Goal: Task Accomplishment & Management: Manage account settings

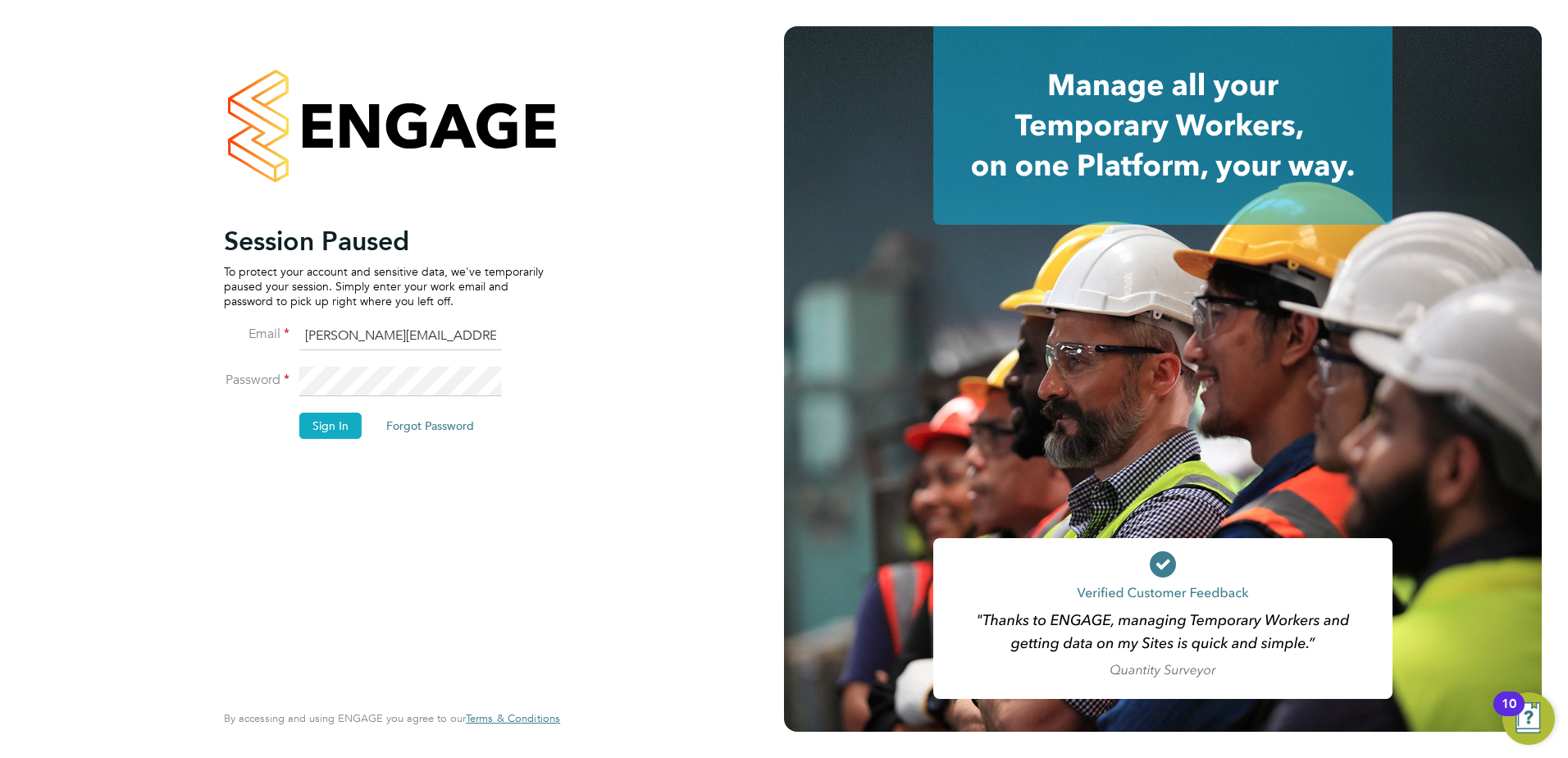
click at [330, 417] on button "Sign In" at bounding box center [331, 425] width 62 height 26
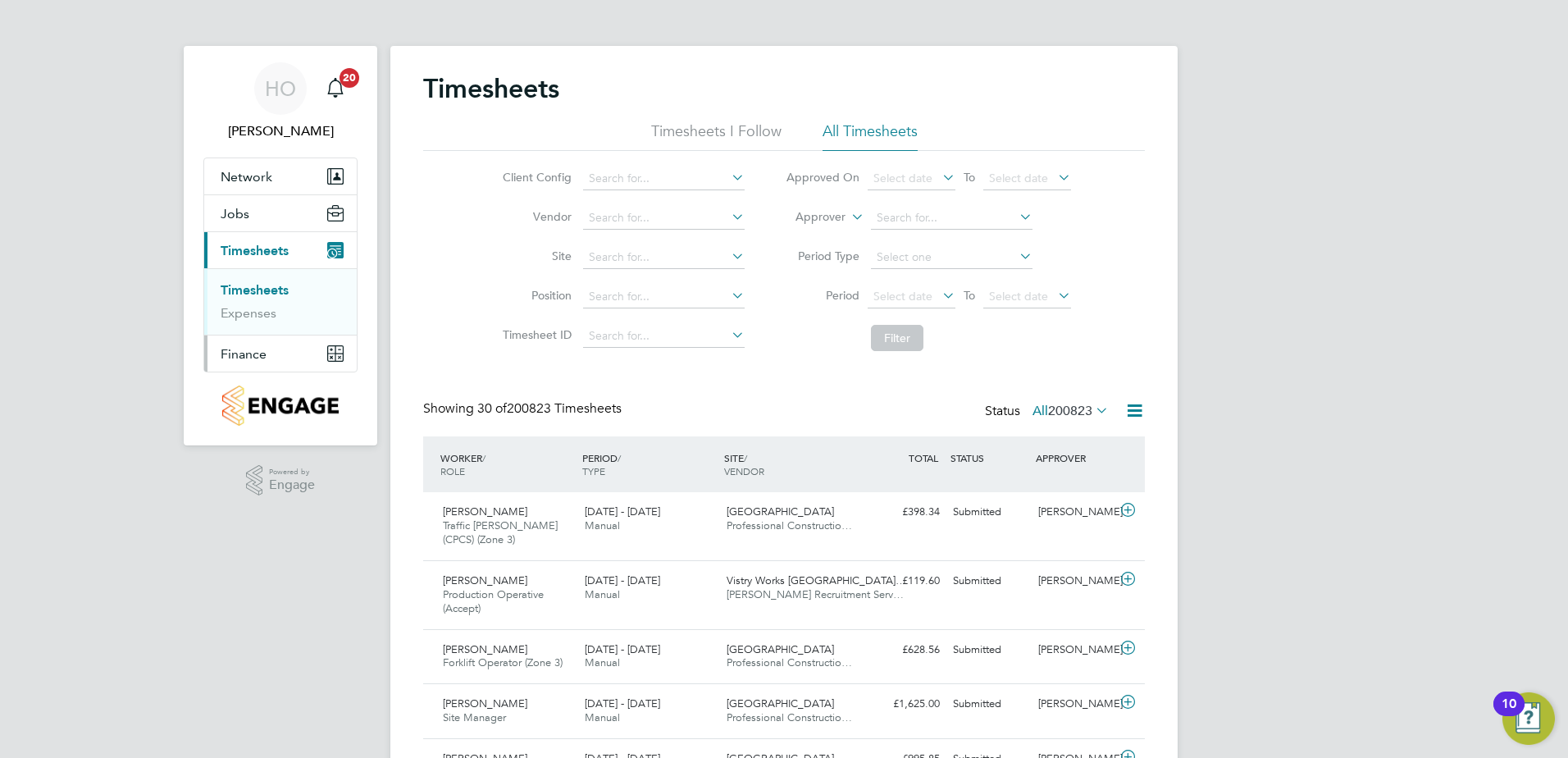
click at [254, 356] on span "Finance" at bounding box center [243, 354] width 46 height 16
click at [616, 246] on input at bounding box center [664, 257] width 162 height 23
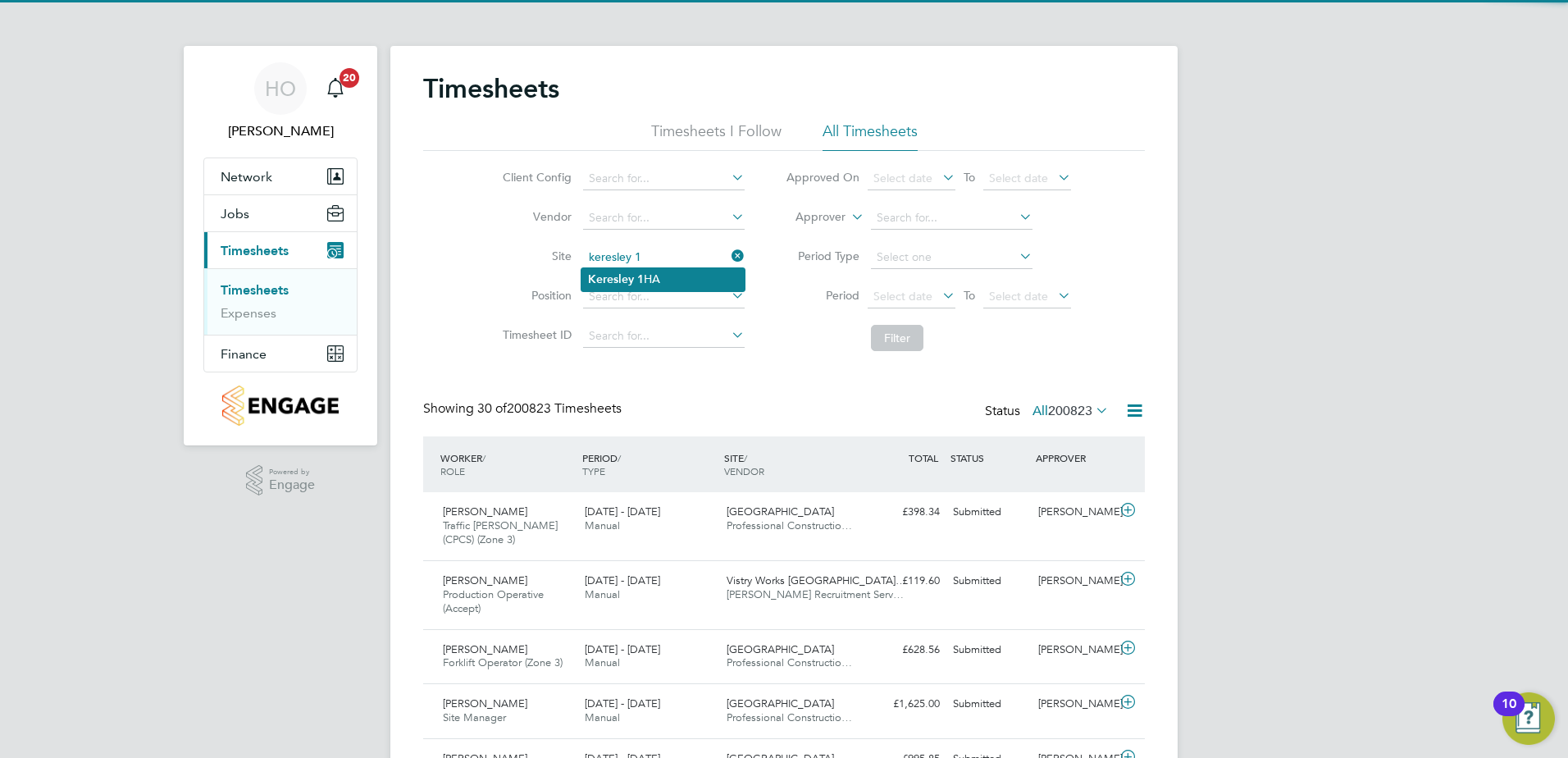
click at [680, 278] on li "Keresley 1 HA" at bounding box center [664, 280] width 163 height 22
type input "Keresley 1 HA"
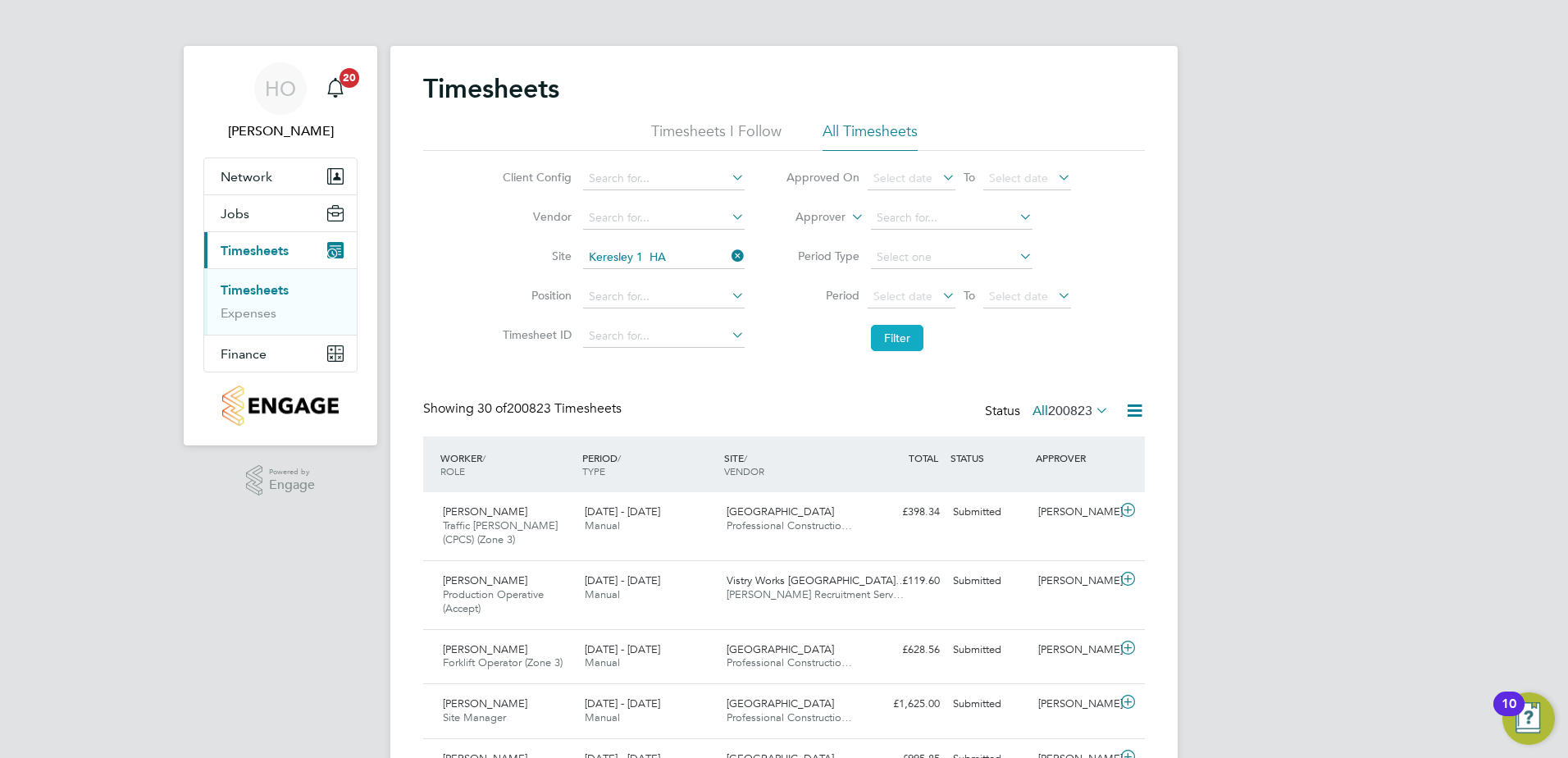
click at [901, 337] on button "Filter" at bounding box center [897, 338] width 52 height 26
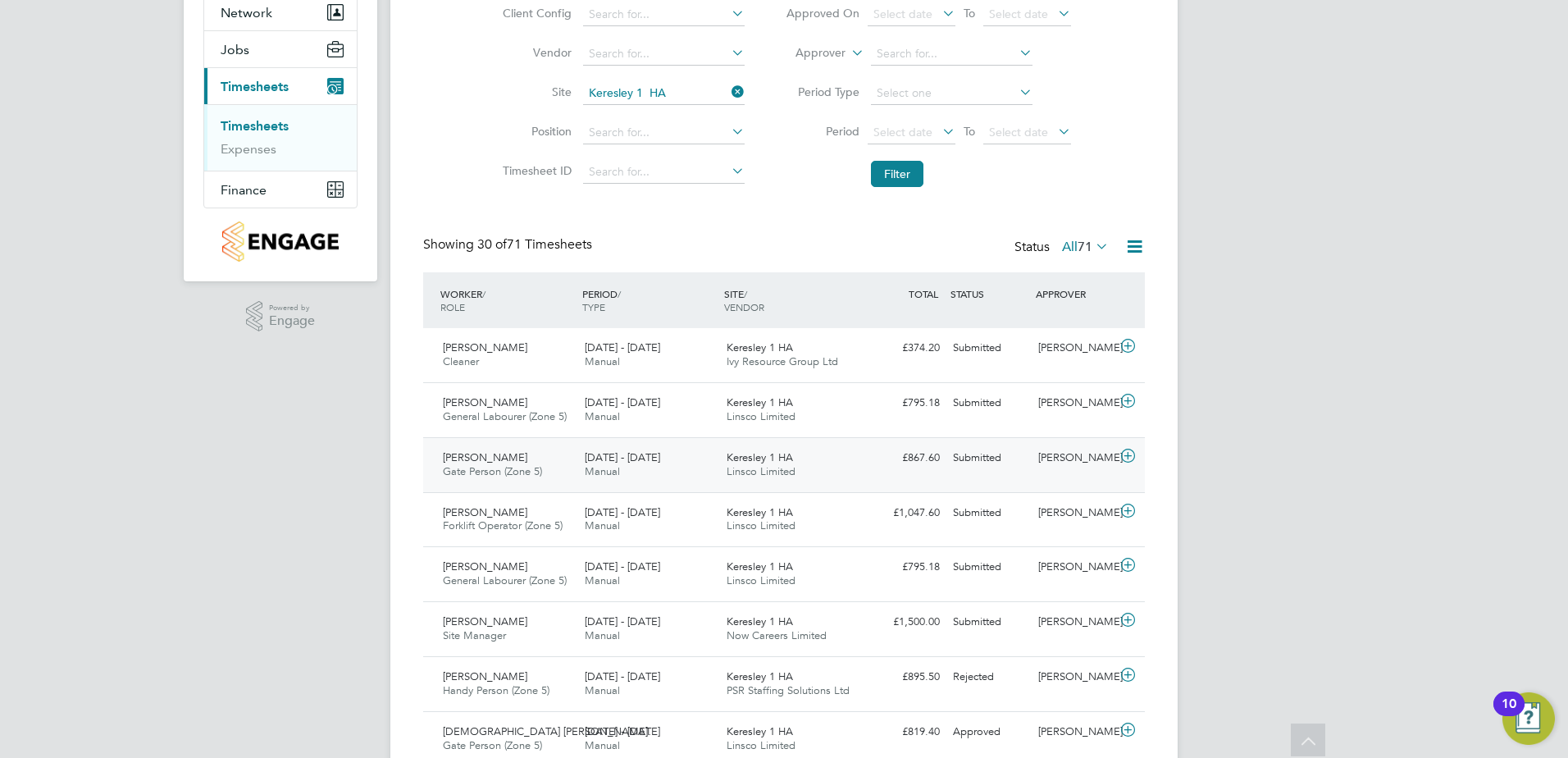
click at [889, 483] on div "[PERSON_NAME] Gate Person (Zone 5) [DATE] - [DATE] [DATE] - [DATE] Manual Keres…" at bounding box center [784, 464] width 722 height 55
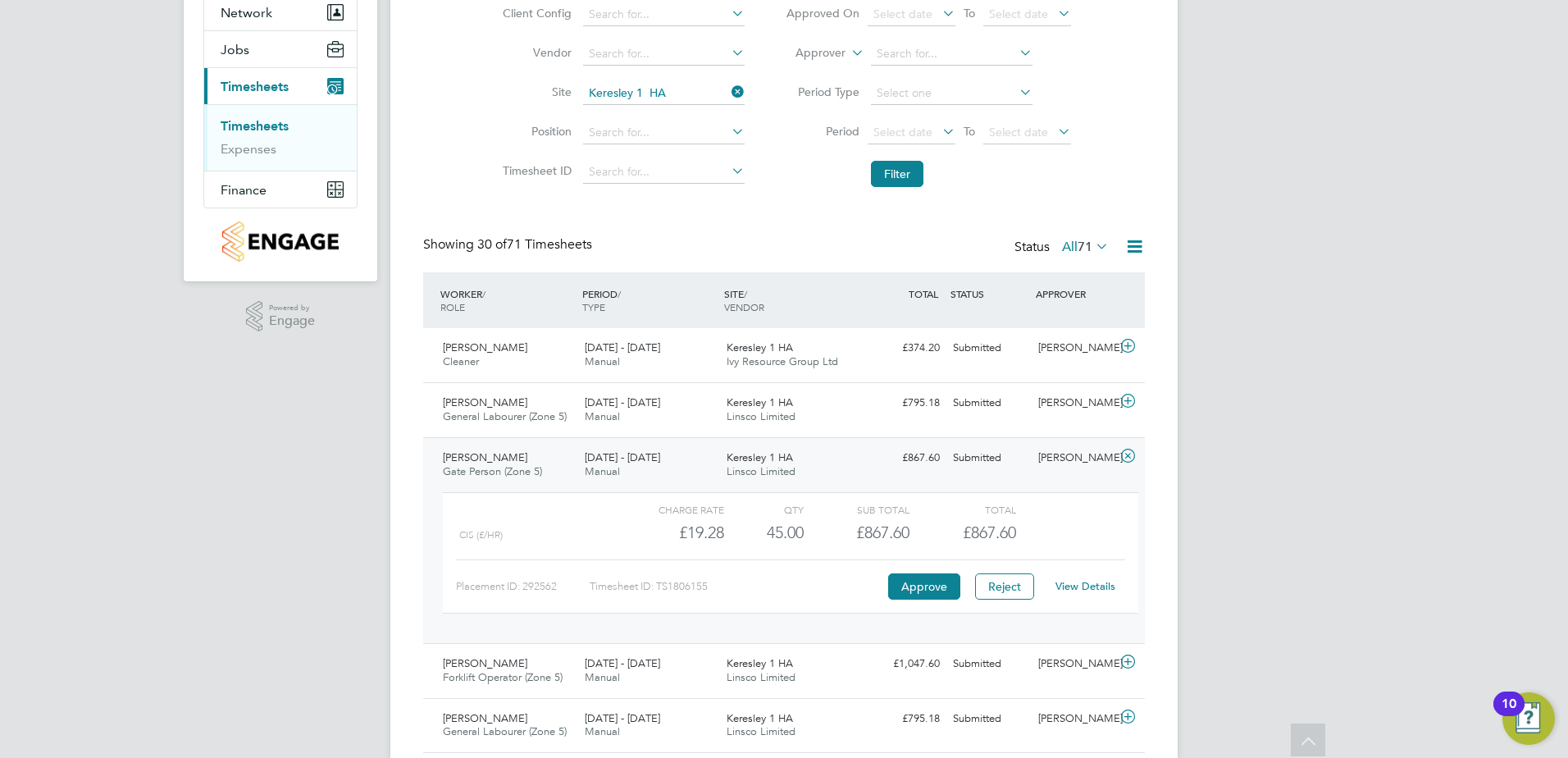
click at [458, 473] on span "Gate Person (Zone 5)" at bounding box center [493, 471] width 99 height 14
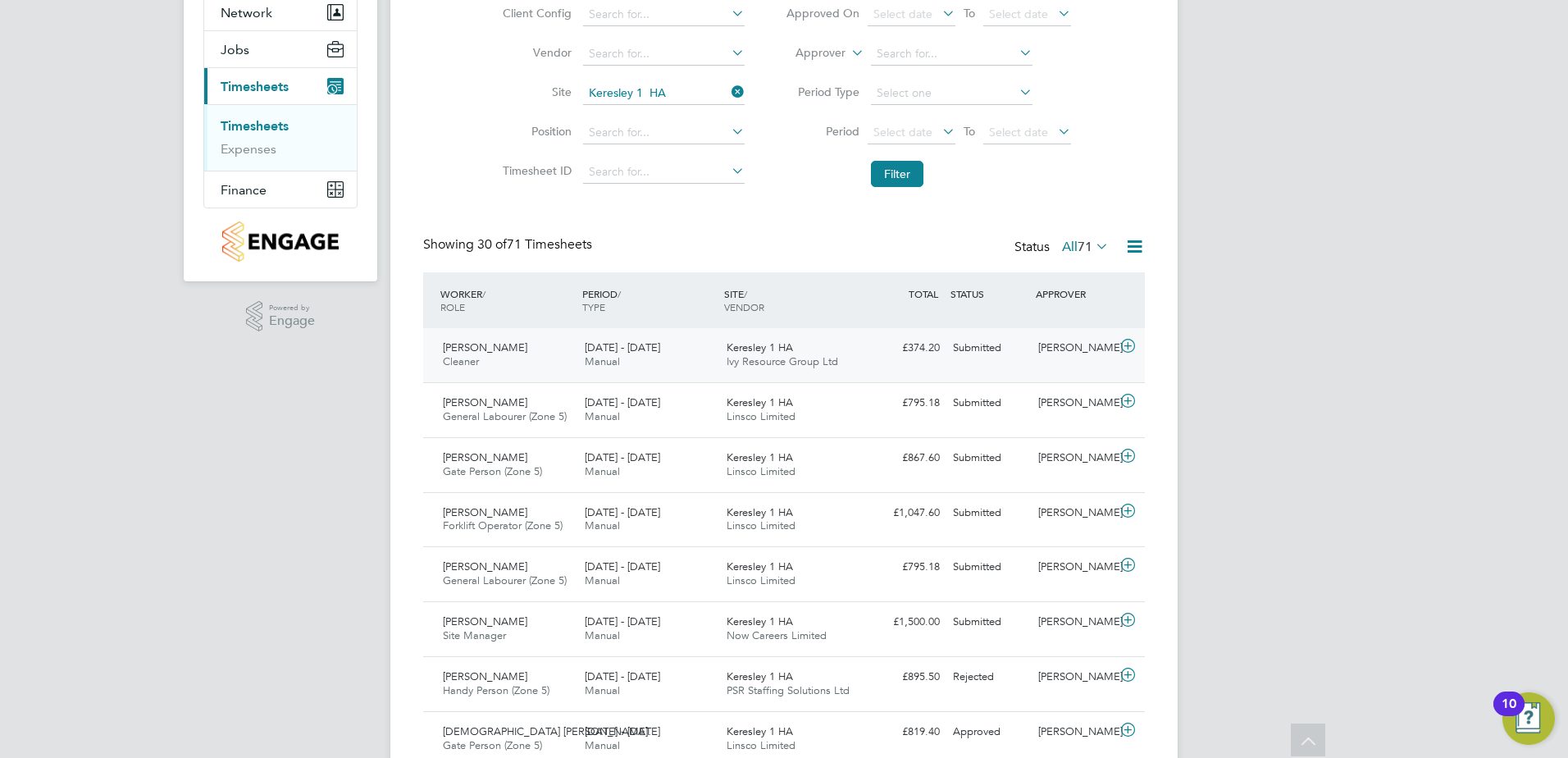
click at [520, 363] on div "[PERSON_NAME] Cleaner [DATE] - [DATE]" at bounding box center [507, 355] width 142 height 41
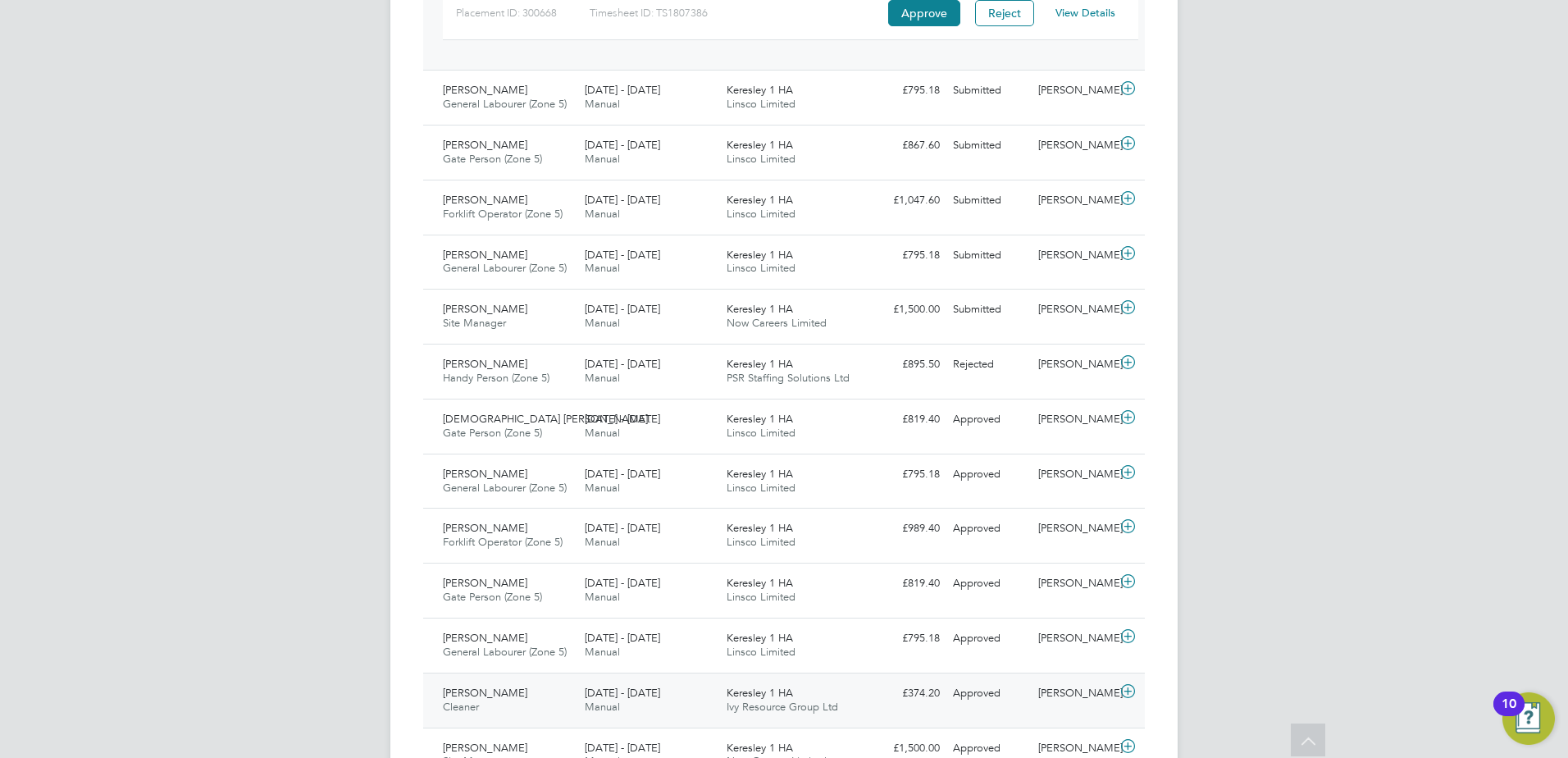
scroll to position [656, 0]
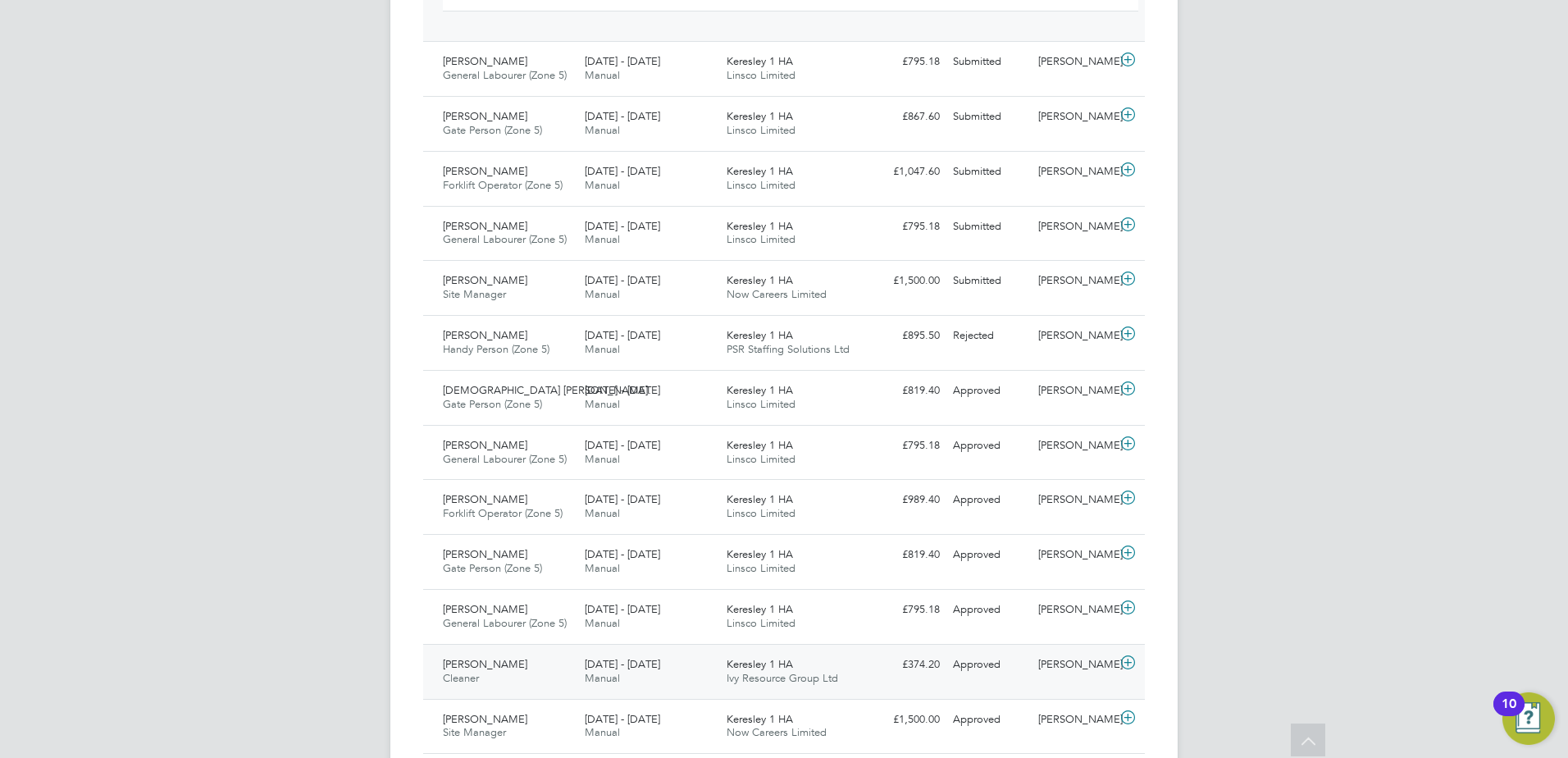
click at [563, 670] on div "[PERSON_NAME] Cleaner [DATE] - [DATE]" at bounding box center [507, 671] width 142 height 41
click at [814, 665] on div "Keresley 1 [PERSON_NAME] Resource Group Ltd" at bounding box center [791, 671] width 142 height 41
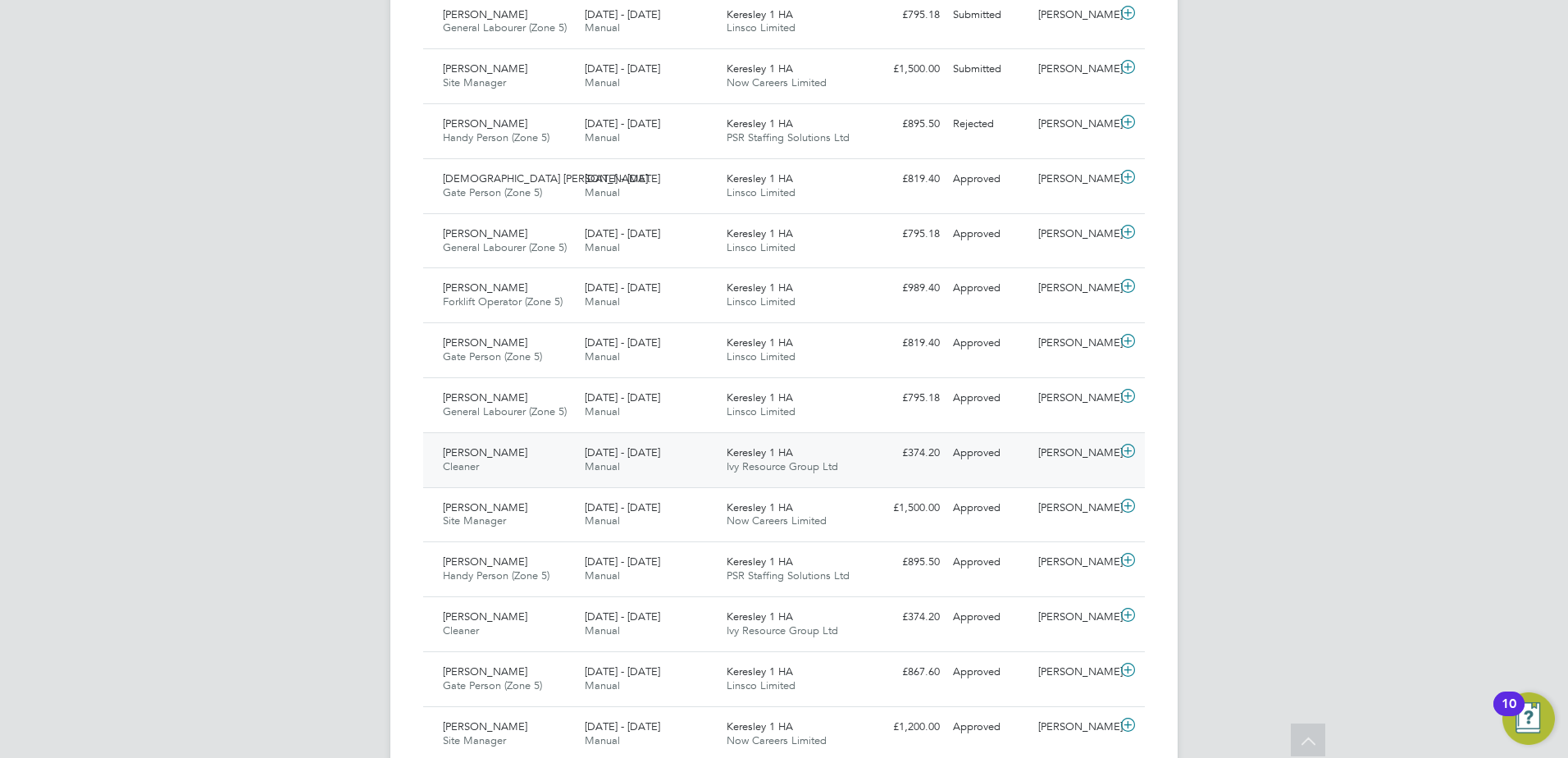
scroll to position [902, 0]
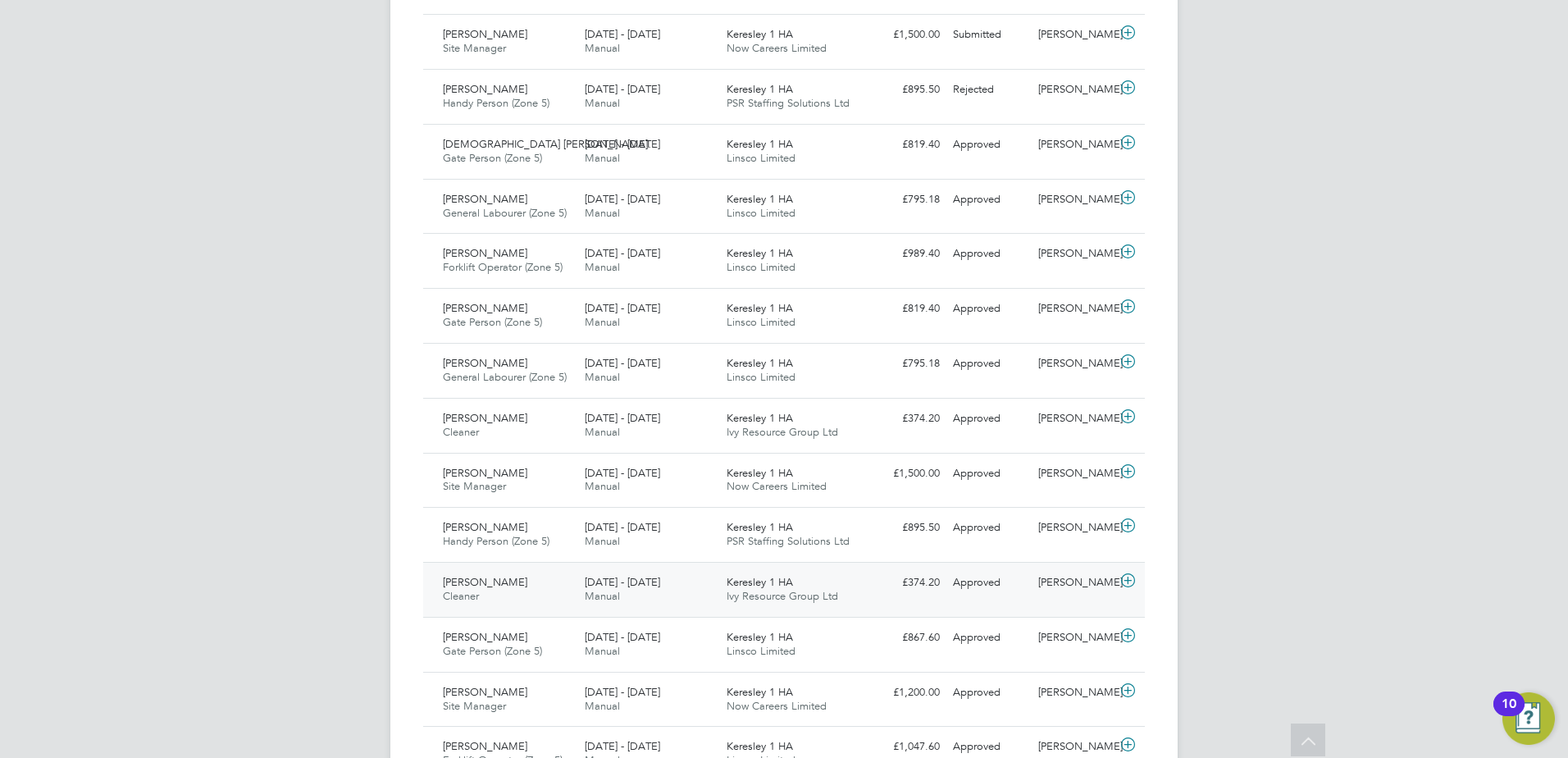
click at [808, 607] on div "Keresley 1 [PERSON_NAME] Resource Group Ltd" at bounding box center [791, 590] width 142 height 41
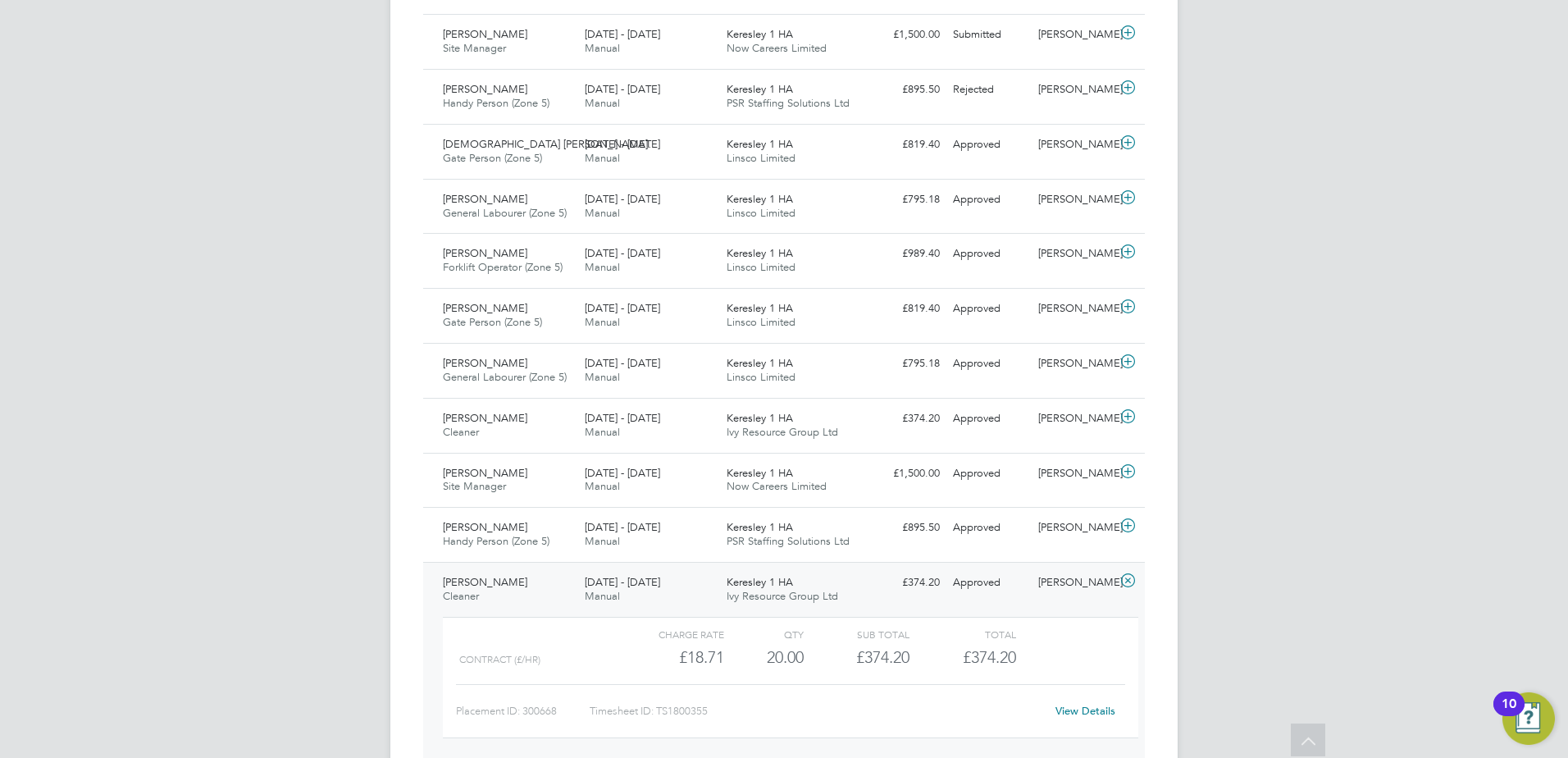
scroll to position [164, 0]
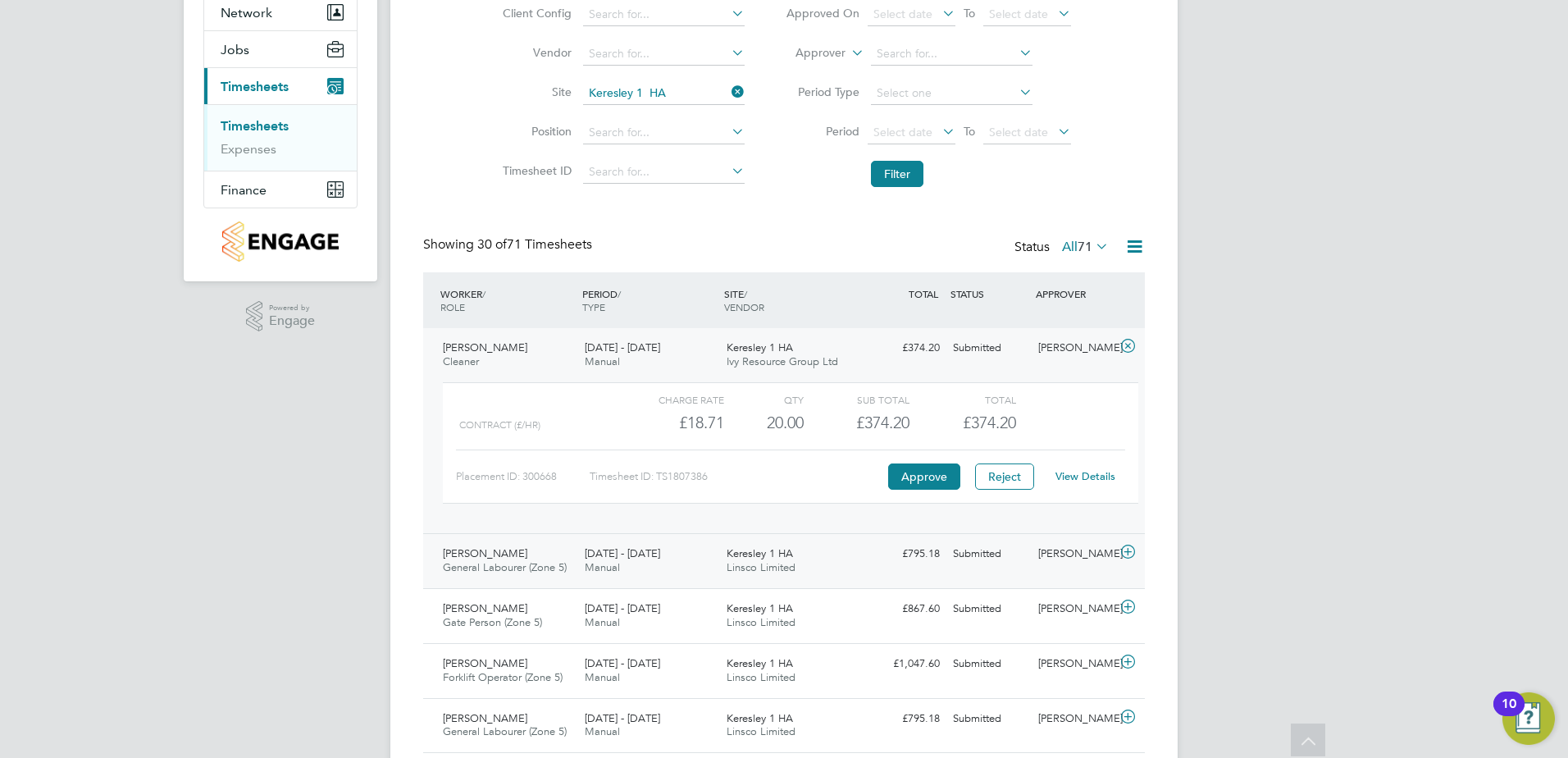
click at [775, 565] on span "Linsco Limited" at bounding box center [761, 567] width 69 height 14
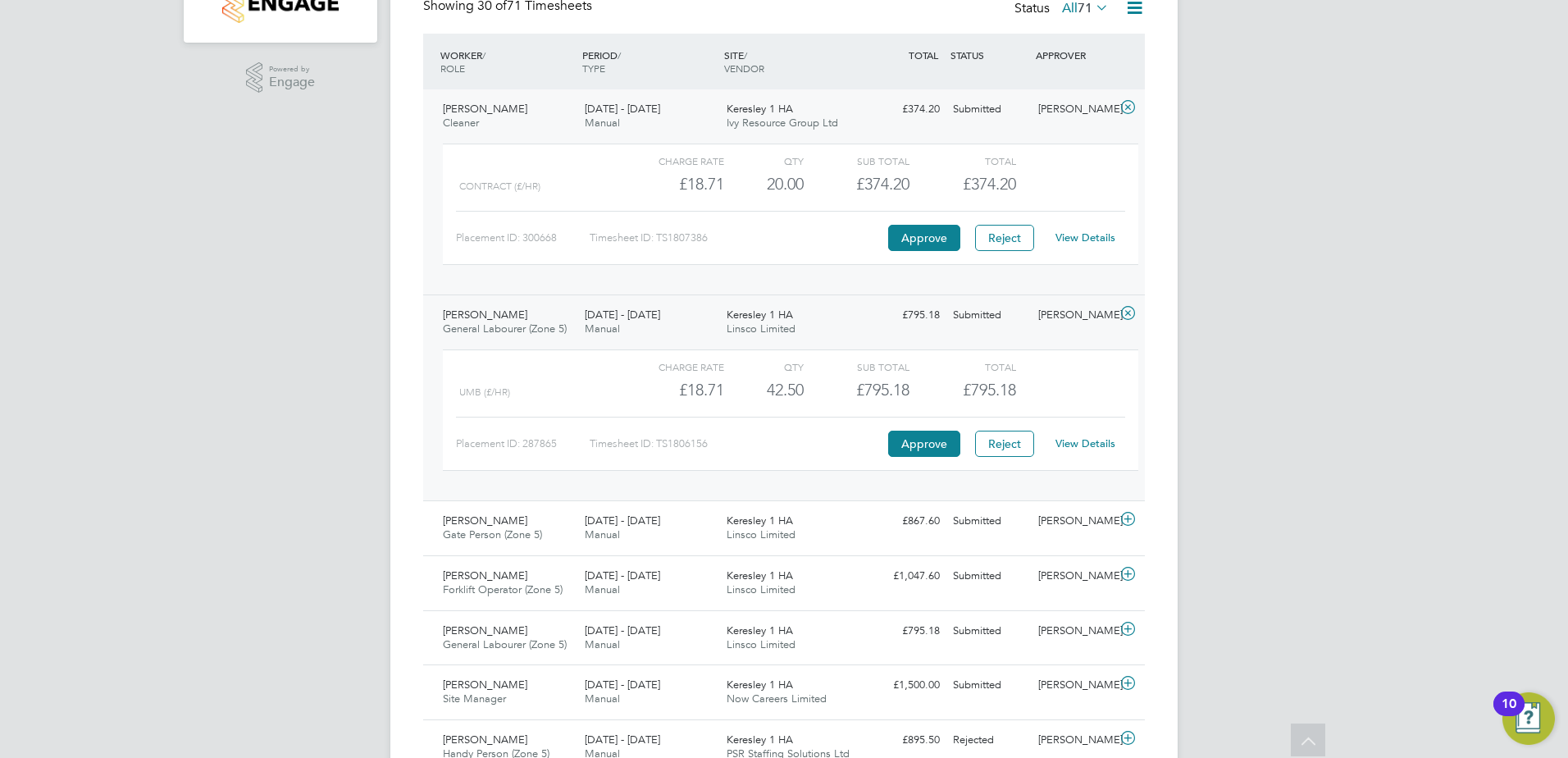
scroll to position [410, 0]
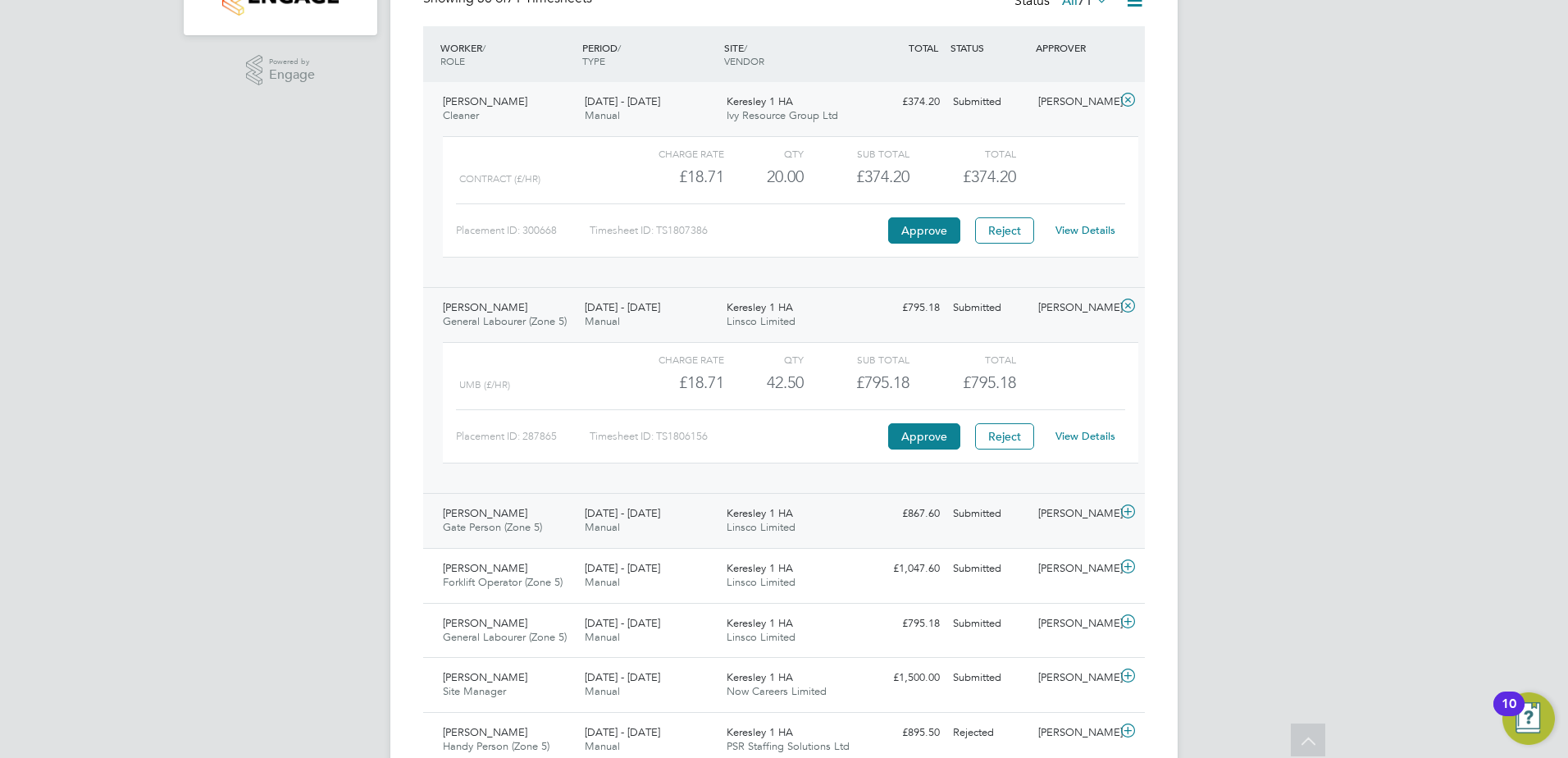
click at [773, 543] on div "[PERSON_NAME] Gate Person (Zone 5) [DATE] - [DATE] [DATE] - [DATE] Manual Keres…" at bounding box center [784, 520] width 722 height 55
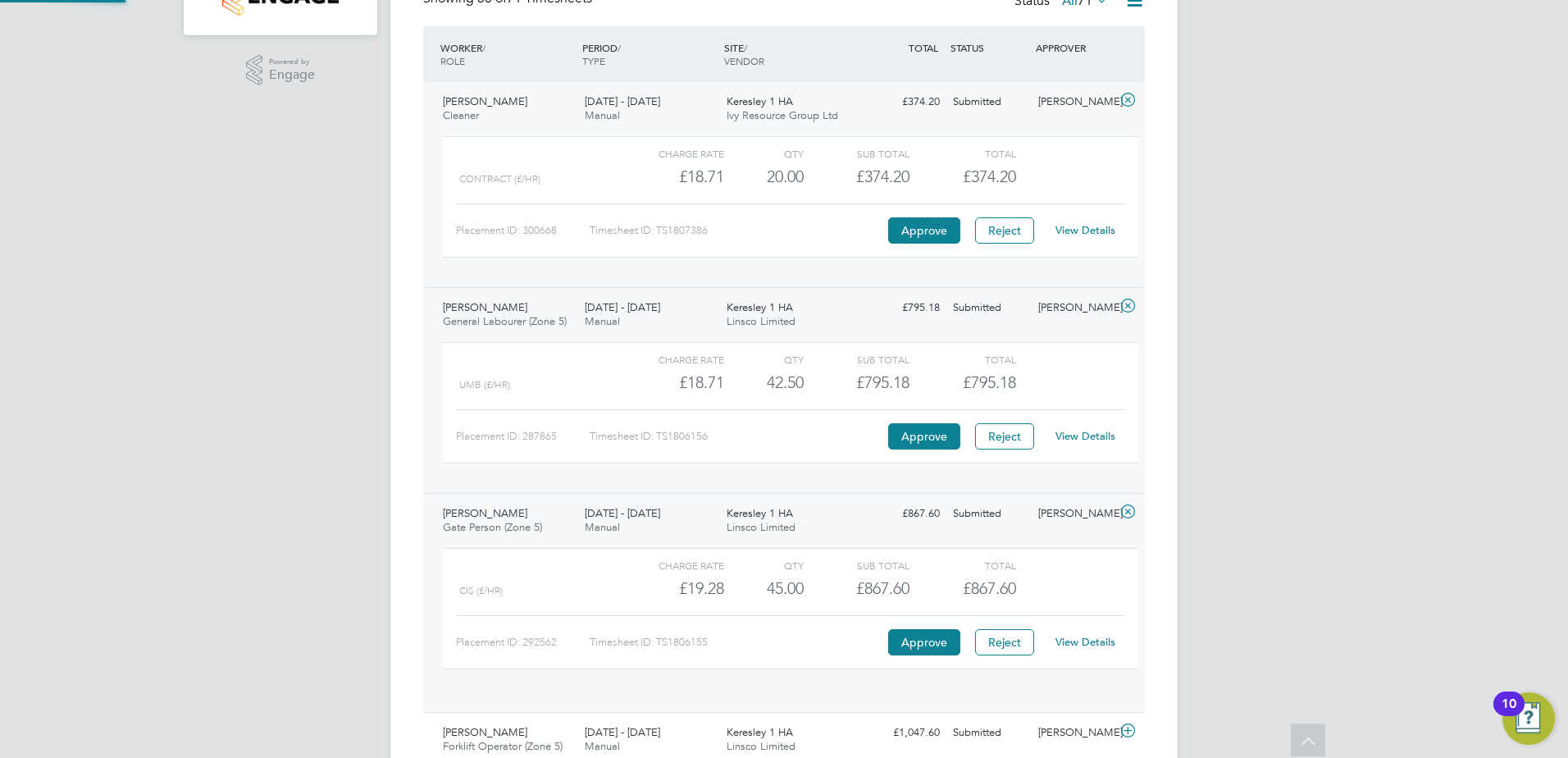
scroll to position [28, 160]
click at [781, 529] on span "Linsco Limited" at bounding box center [761, 527] width 69 height 14
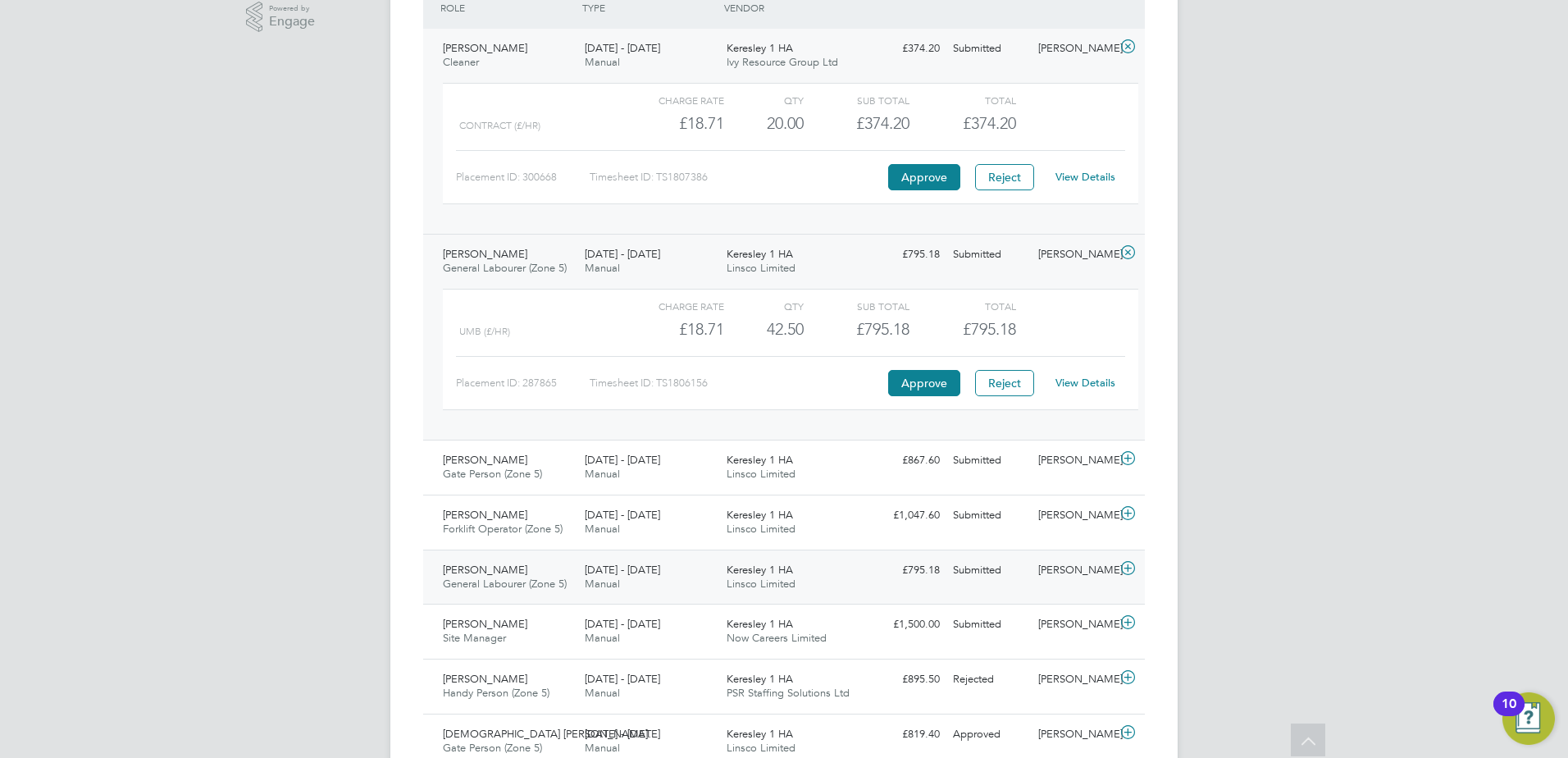
scroll to position [492, 0]
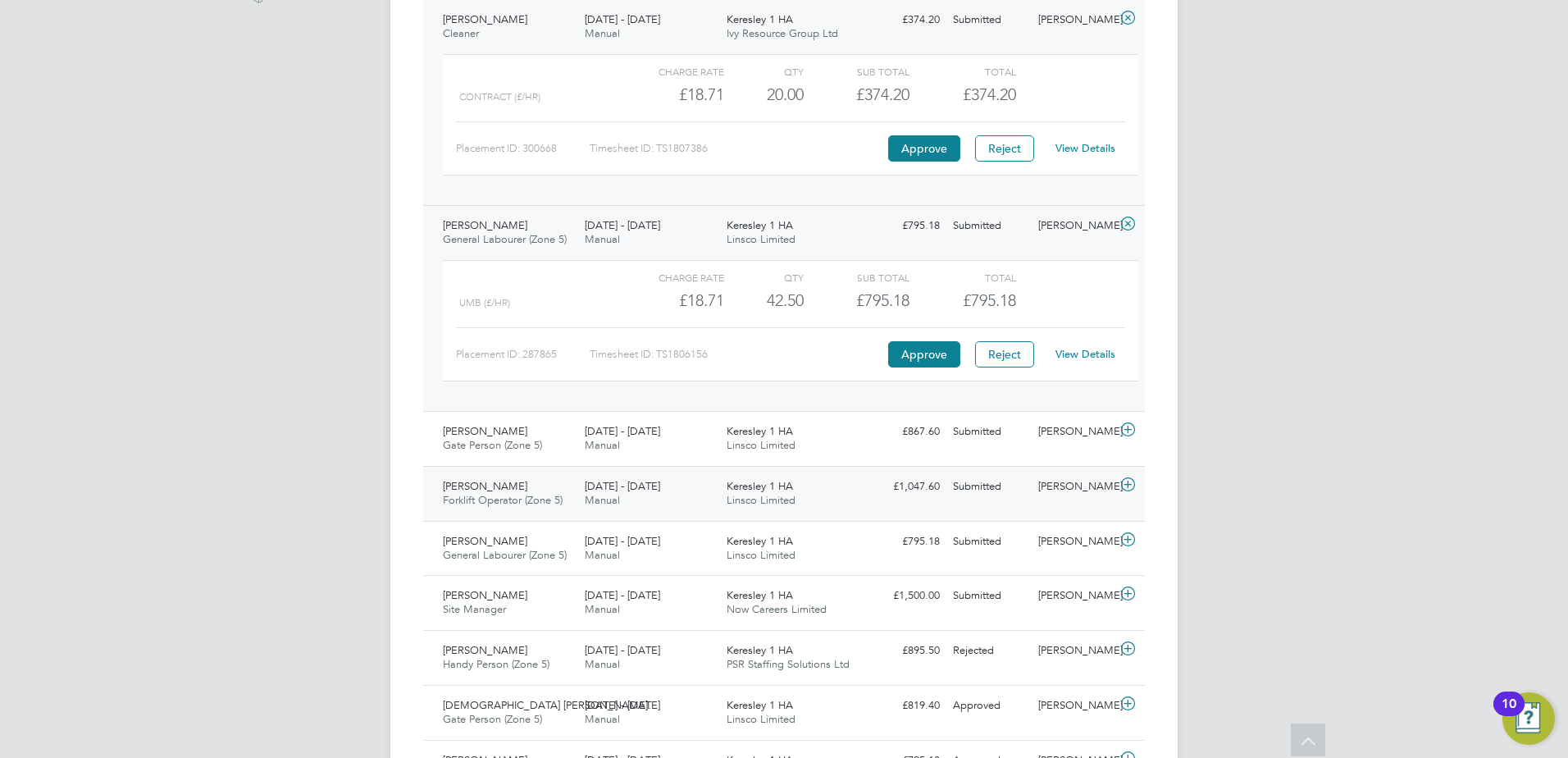
click at [698, 499] on div "[DATE] - [DATE] Manual" at bounding box center [649, 494] width 142 height 41
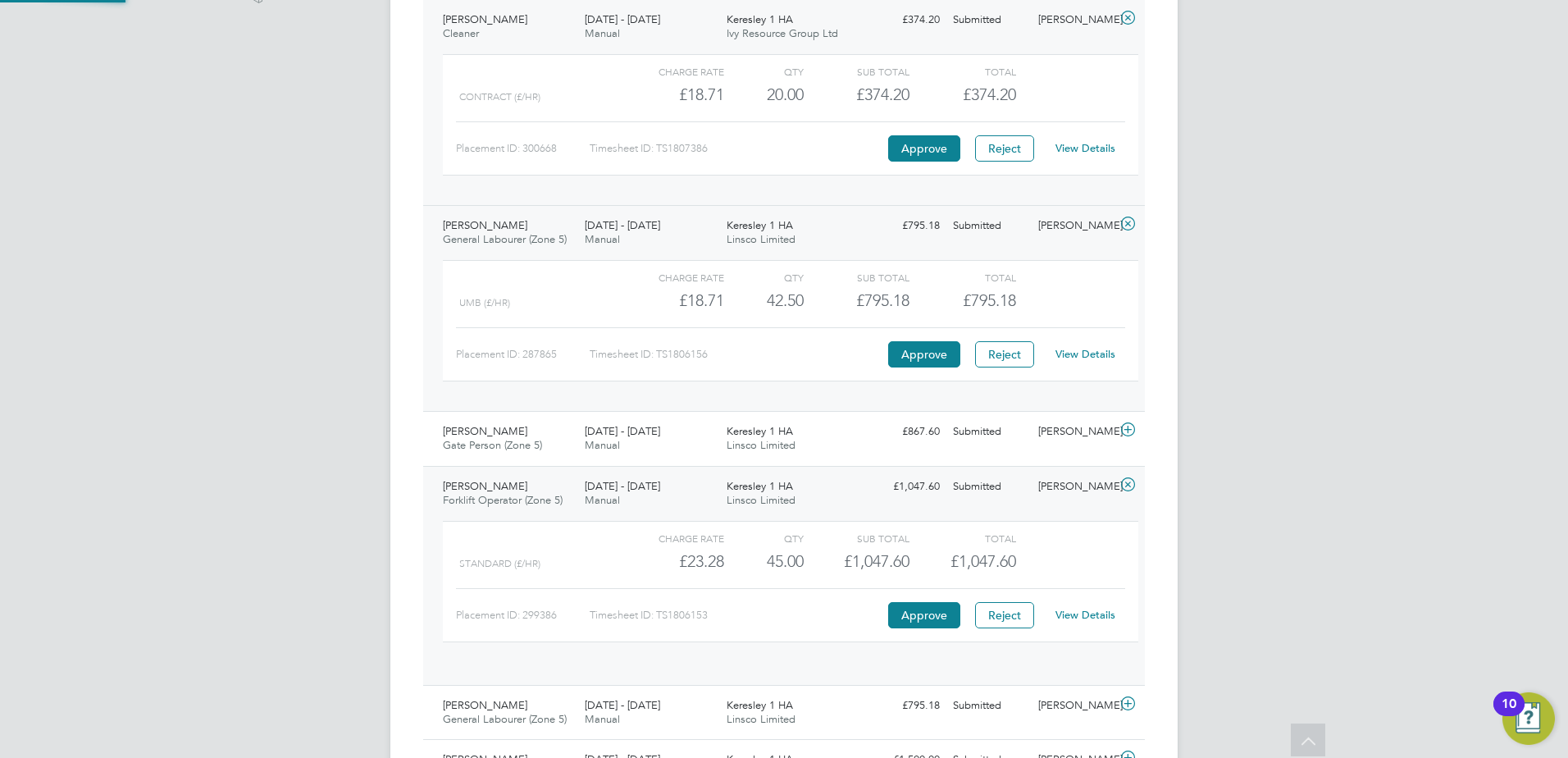
scroll to position [28, 160]
click at [698, 499] on div "[DATE] - [DATE] Manual" at bounding box center [649, 494] width 142 height 41
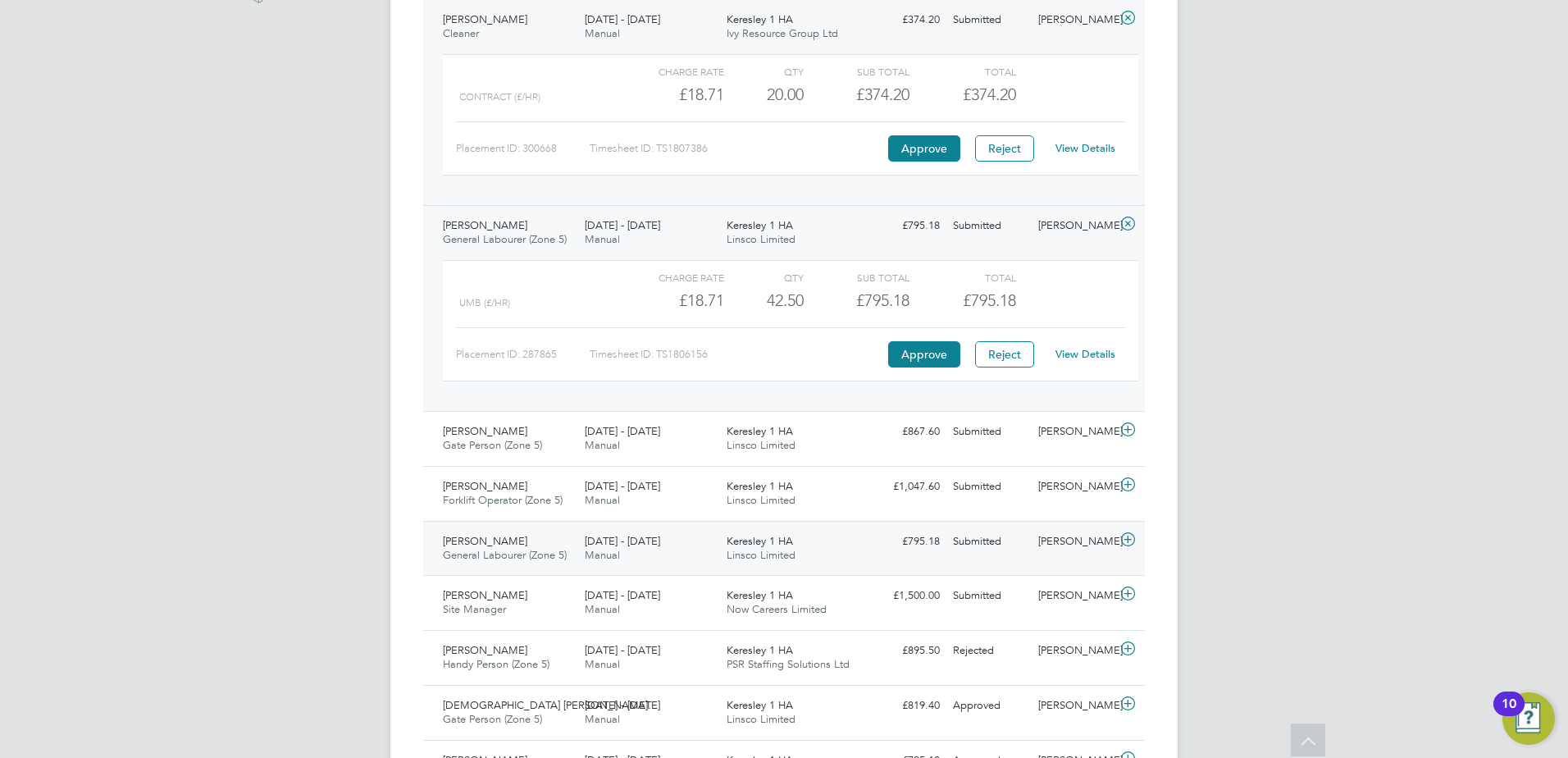
click at [693, 537] on div "[DATE] - [DATE] Manual" at bounding box center [649, 548] width 142 height 41
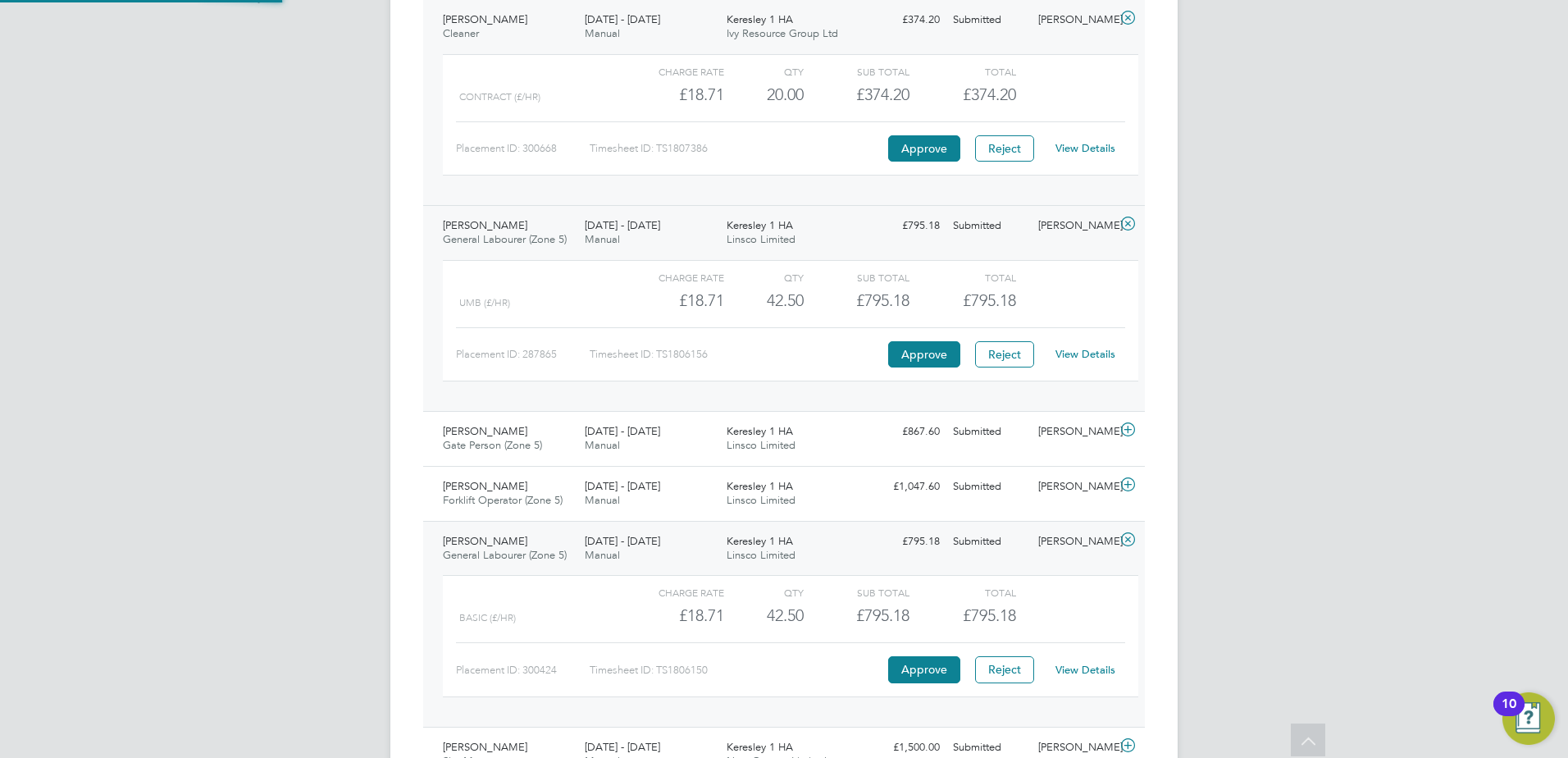
click at [691, 558] on div "[DATE] - [DATE] Manual" at bounding box center [649, 548] width 142 height 41
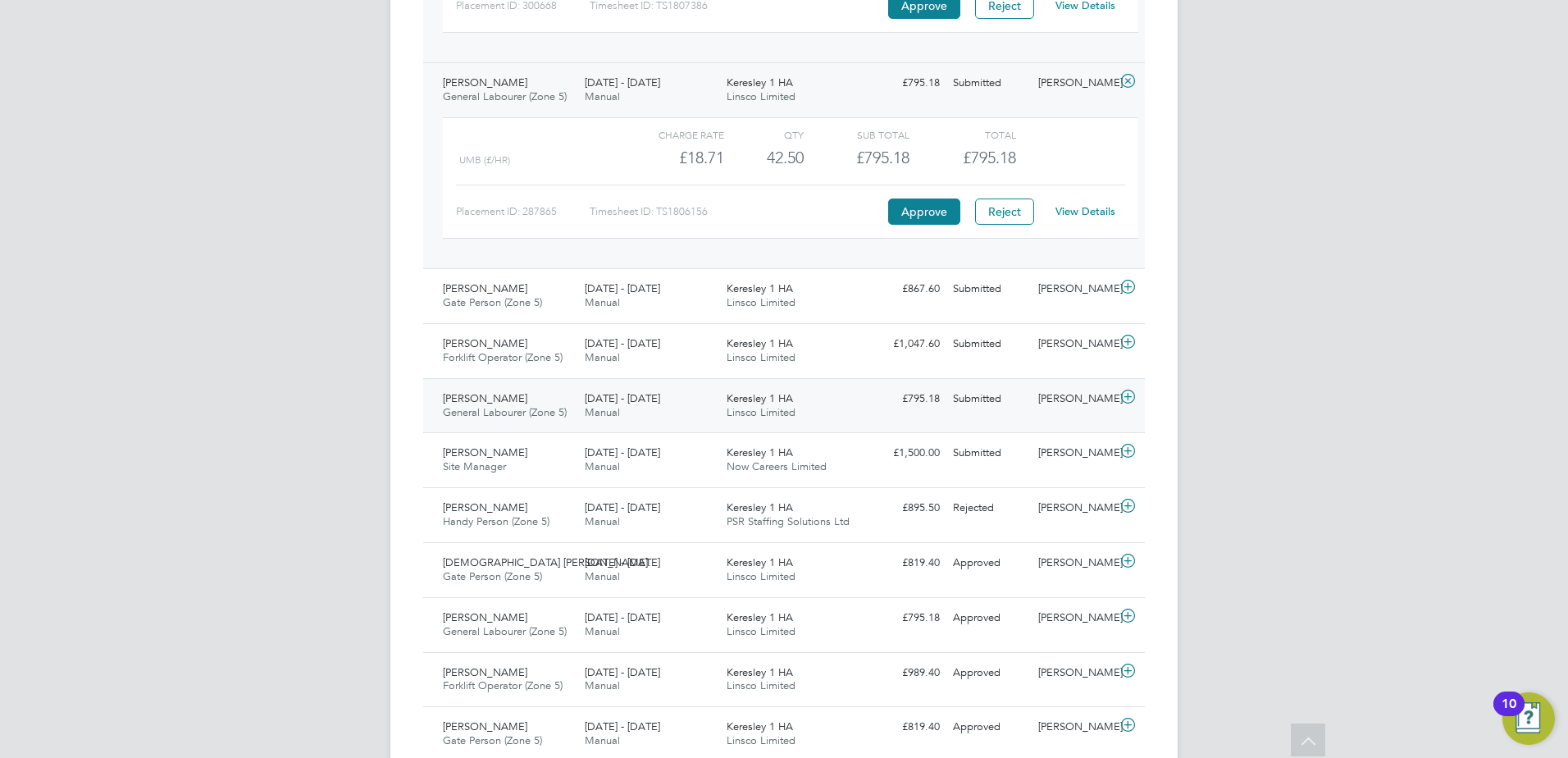
scroll to position [656, 0]
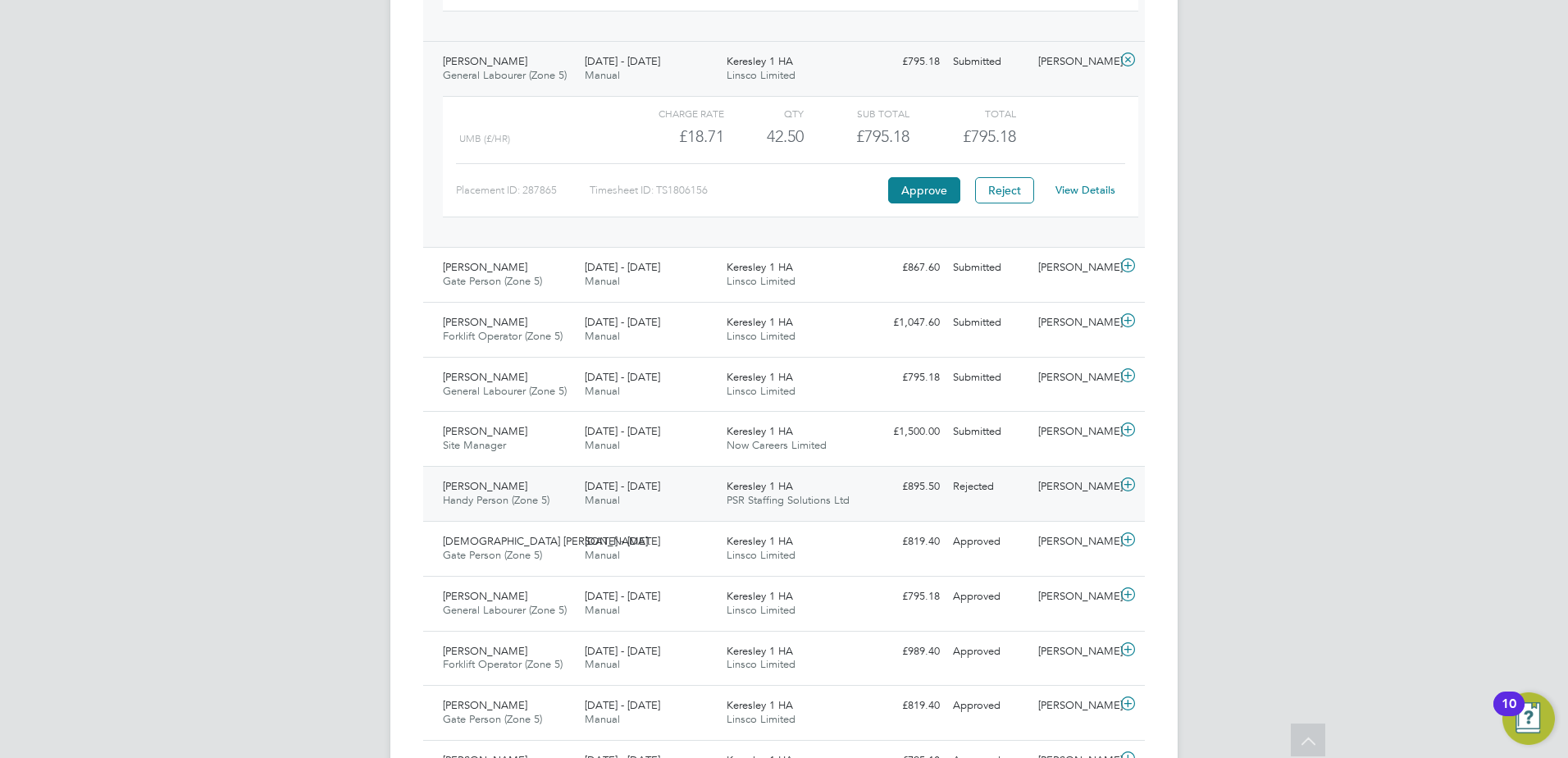
click at [696, 509] on div "[DATE] - [DATE] Manual" at bounding box center [649, 494] width 142 height 41
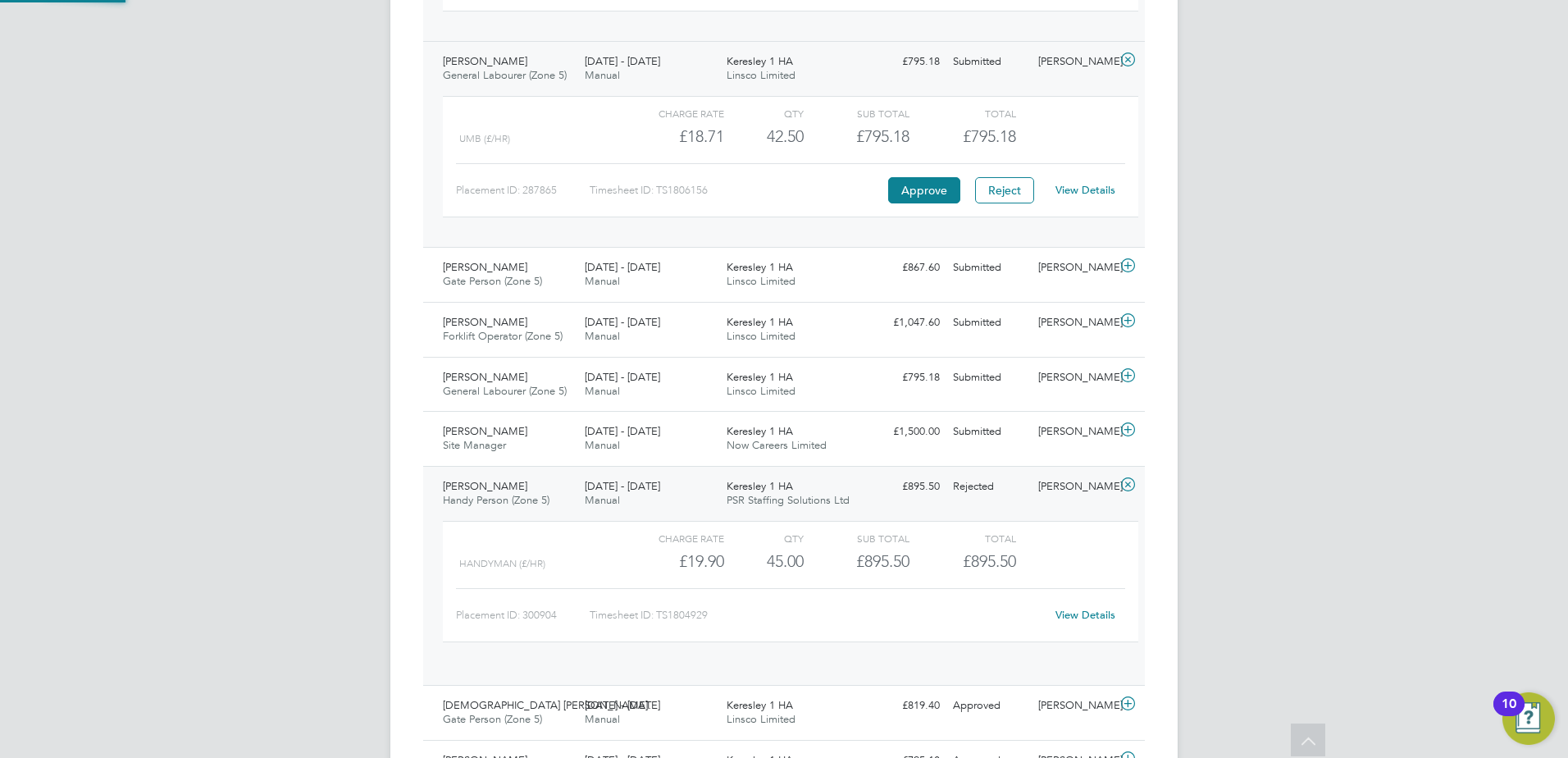
scroll to position [28, 160]
click at [696, 509] on div "[DATE] - [DATE] Manual" at bounding box center [649, 494] width 142 height 41
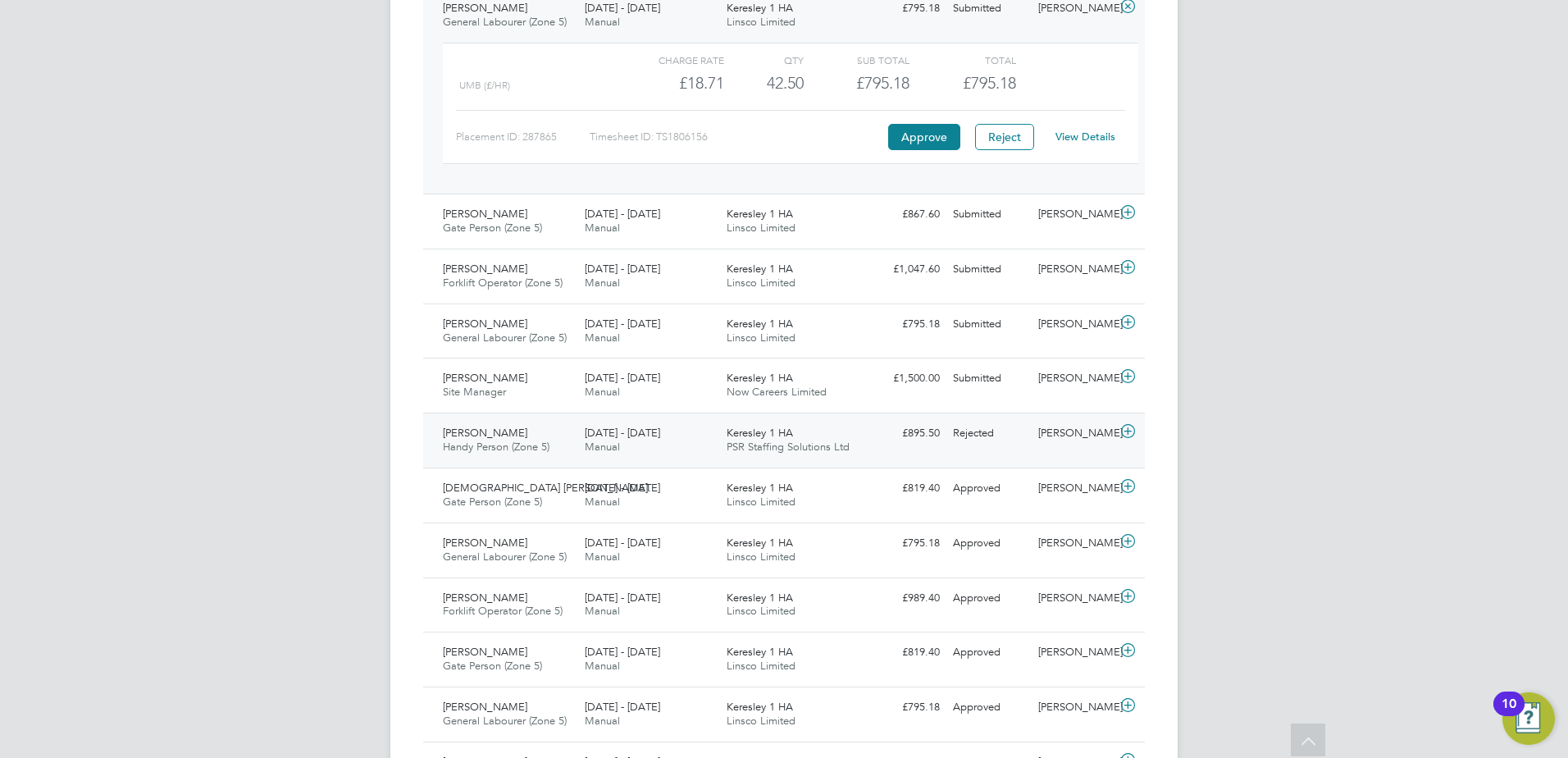
scroll to position [739, 0]
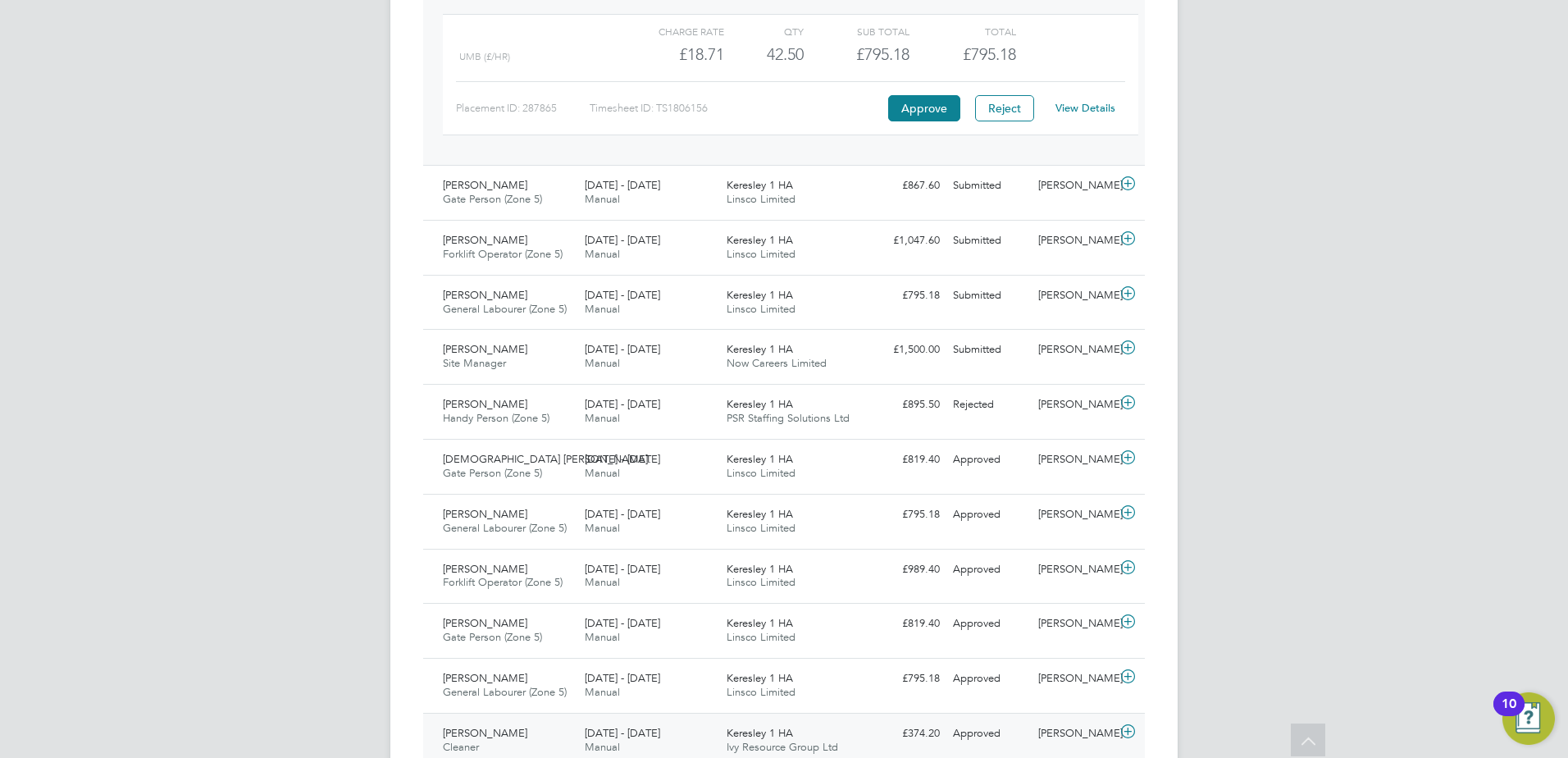
click at [617, 735] on span "[DATE] - [DATE]" at bounding box center [622, 733] width 76 height 14
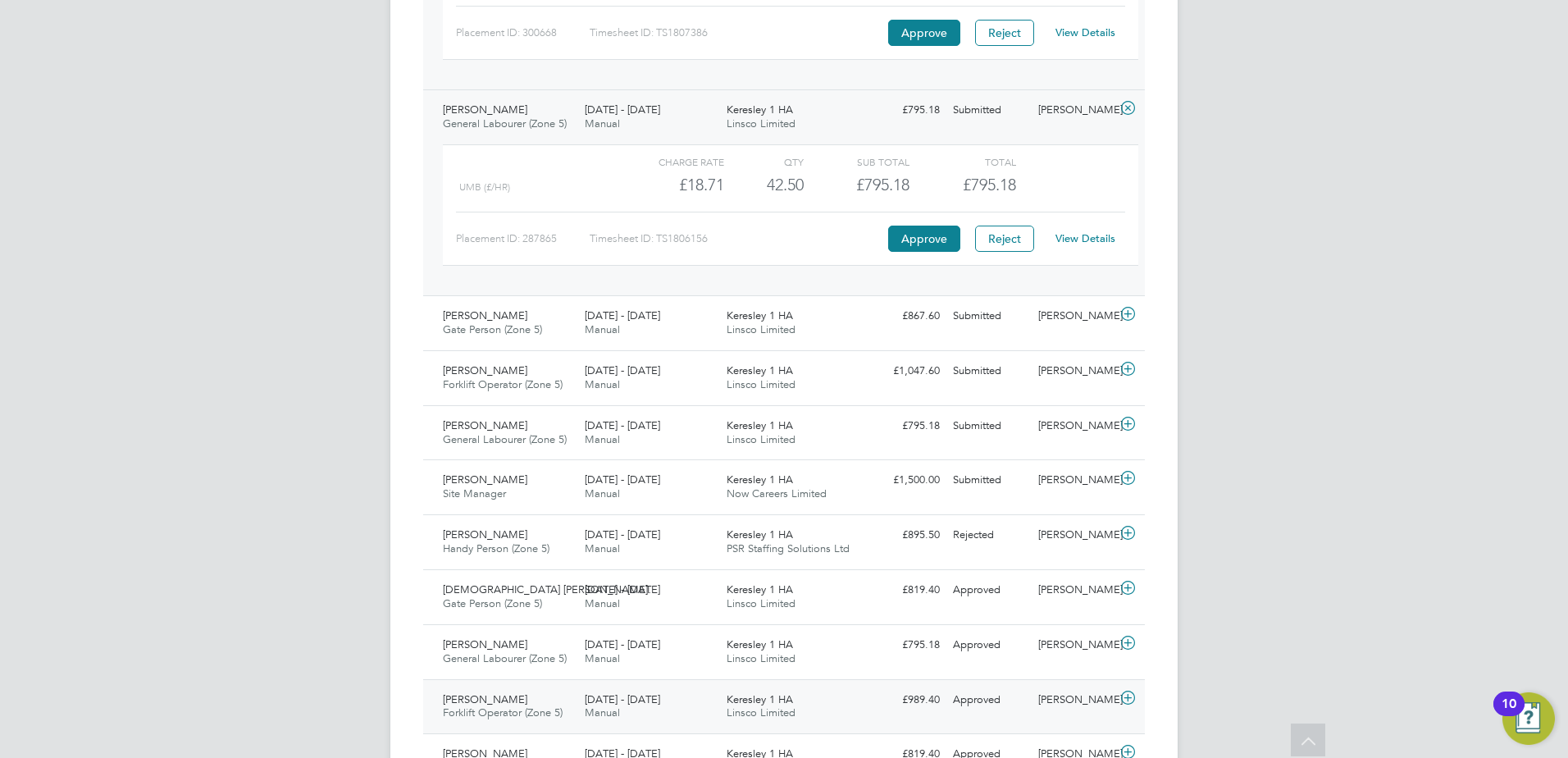
scroll to position [574, 0]
